Goal: Information Seeking & Learning: Learn about a topic

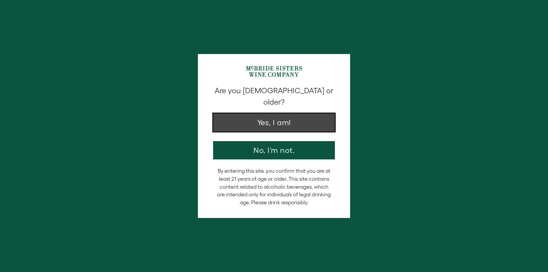
click at [276, 116] on button "Yes, I am!" at bounding box center [274, 122] width 122 height 18
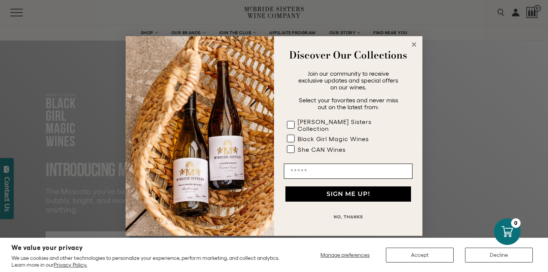
click at [414, 46] on circle "Close dialog" at bounding box center [414, 44] width 9 height 9
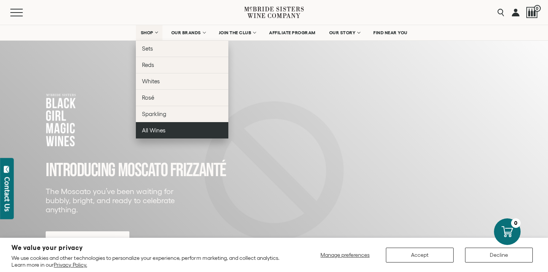
click at [149, 127] on span "All Wines" at bounding box center [154, 130] width 24 height 6
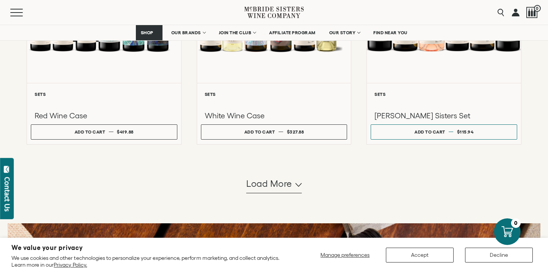
scroll to position [705, 0]
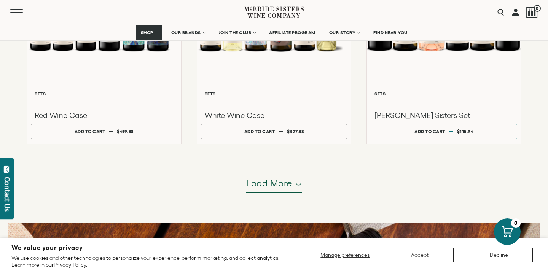
click at [257, 181] on span "Load more" at bounding box center [269, 183] width 46 height 13
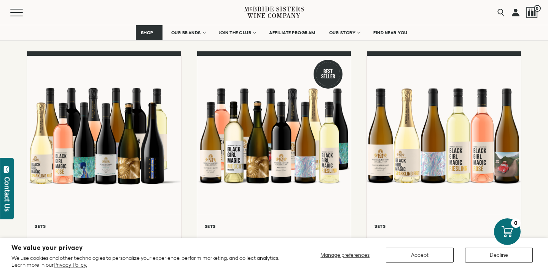
scroll to position [0, 0]
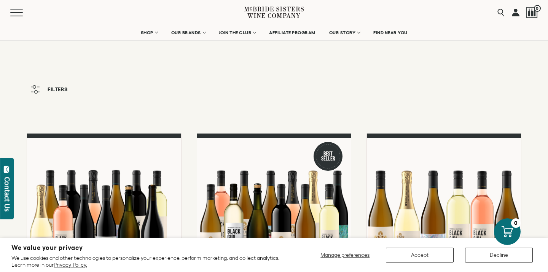
click at [37, 88] on icon "button" at bounding box center [35, 89] width 10 height 8
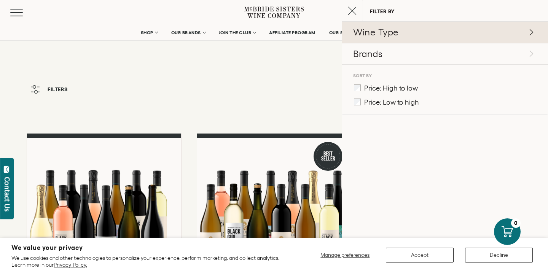
click at [394, 37] on p "Wine Type" at bounding box center [444, 32] width 182 height 13
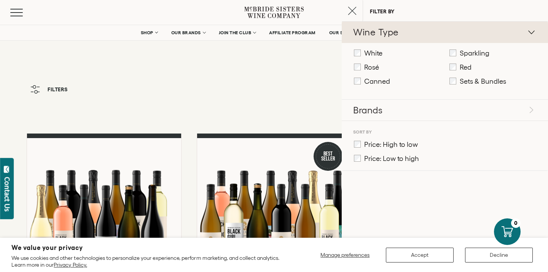
click at [457, 68] on label "Red" at bounding box center [461, 67] width 22 height 8
click at [446, 254] on button "Accept" at bounding box center [420, 255] width 68 height 15
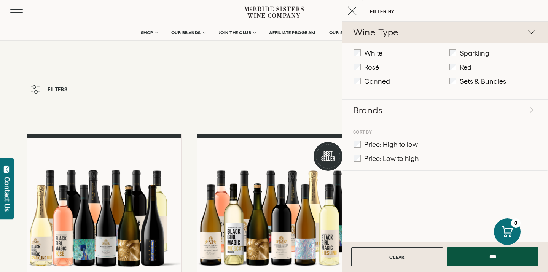
click at [530, 32] on polyline at bounding box center [532, 32] width 6 height 3
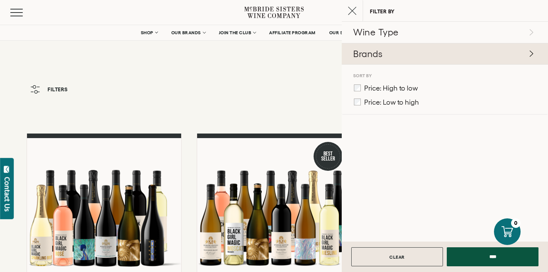
click at [502, 50] on p "Brands" at bounding box center [444, 54] width 182 height 13
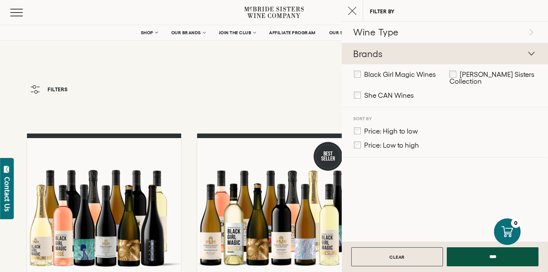
click at [502, 50] on p "Brands" at bounding box center [444, 54] width 182 height 13
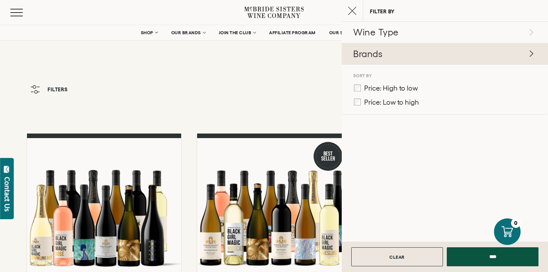
click at [434, 54] on p "Brands" at bounding box center [444, 54] width 182 height 13
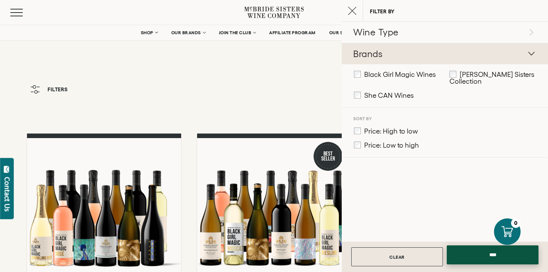
click at [485, 256] on input "****" at bounding box center [493, 255] width 92 height 19
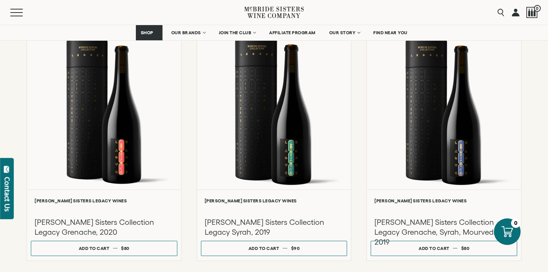
scroll to position [624, 0]
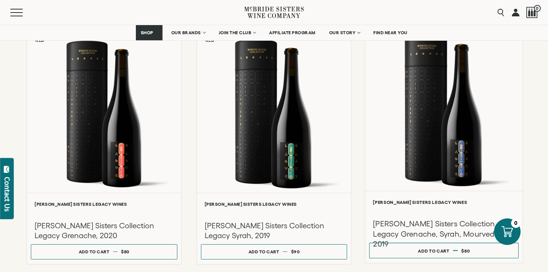
click at [434, 155] on div at bounding box center [444, 110] width 157 height 162
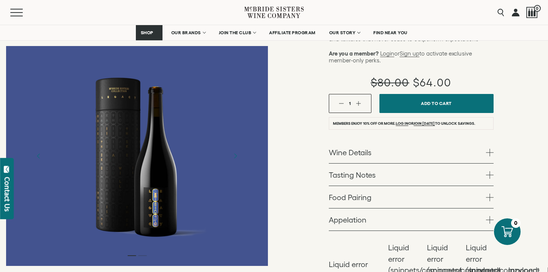
scroll to position [180, 0]
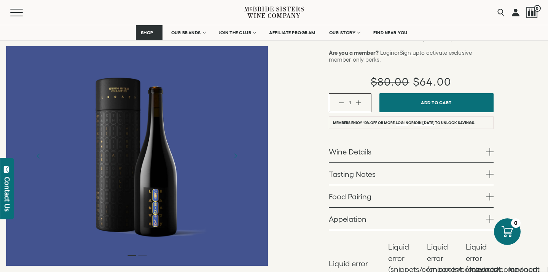
click at [366, 141] on link "Wine Details" at bounding box center [411, 152] width 165 height 22
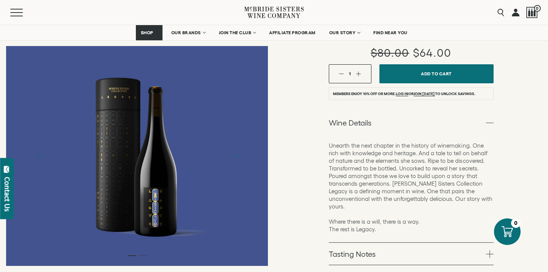
scroll to position [211, 0]
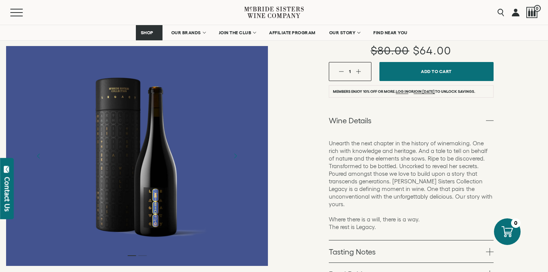
click at [359, 241] on link "Tasting Notes" at bounding box center [411, 252] width 165 height 22
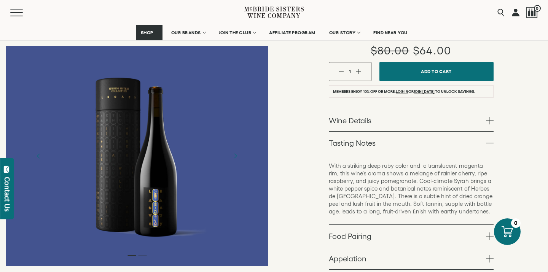
click at [367, 132] on link "Tasting Notes" at bounding box center [411, 143] width 165 height 22
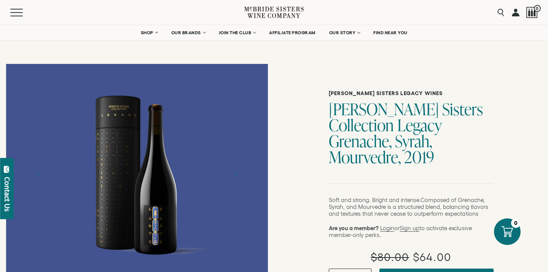
scroll to position [0, 0]
